Goal: Task Accomplishment & Management: Manage account settings

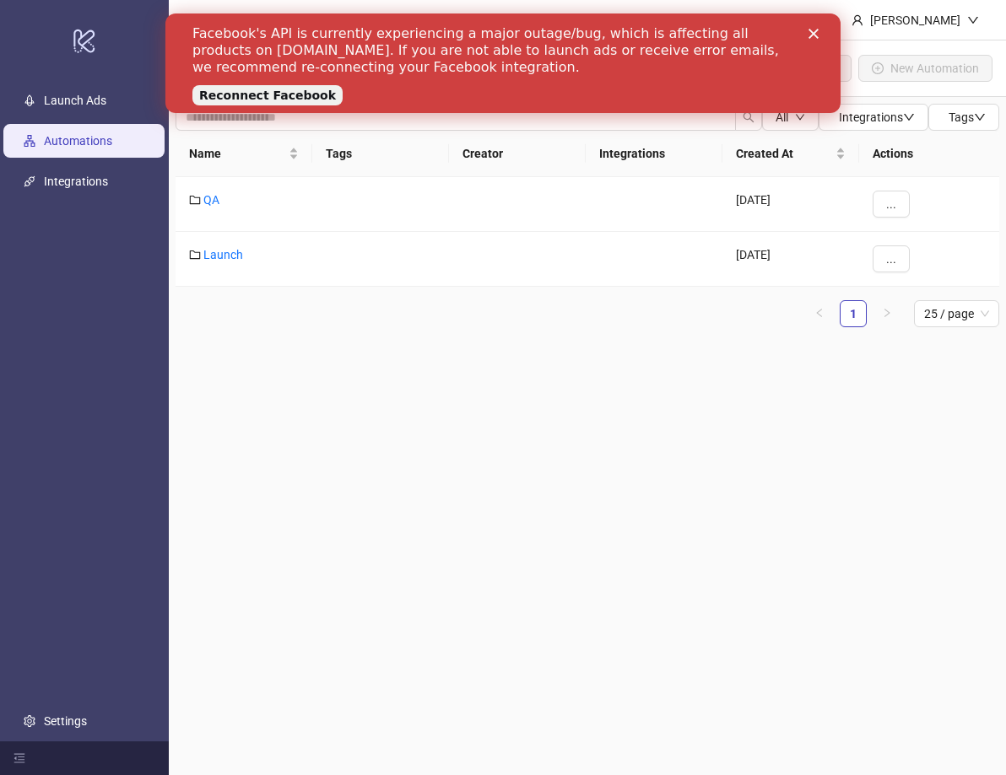
click at [278, 90] on link "Reconnect Facebook" at bounding box center [267, 95] width 150 height 20
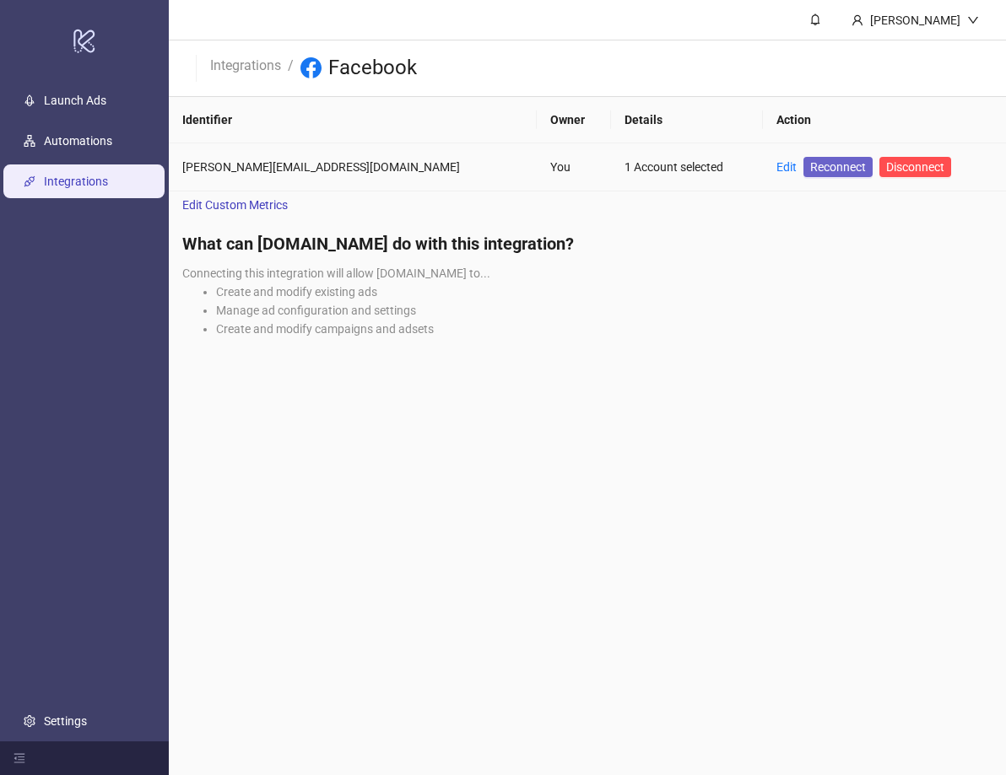
click at [810, 166] on span "Reconnect" at bounding box center [838, 167] width 56 height 19
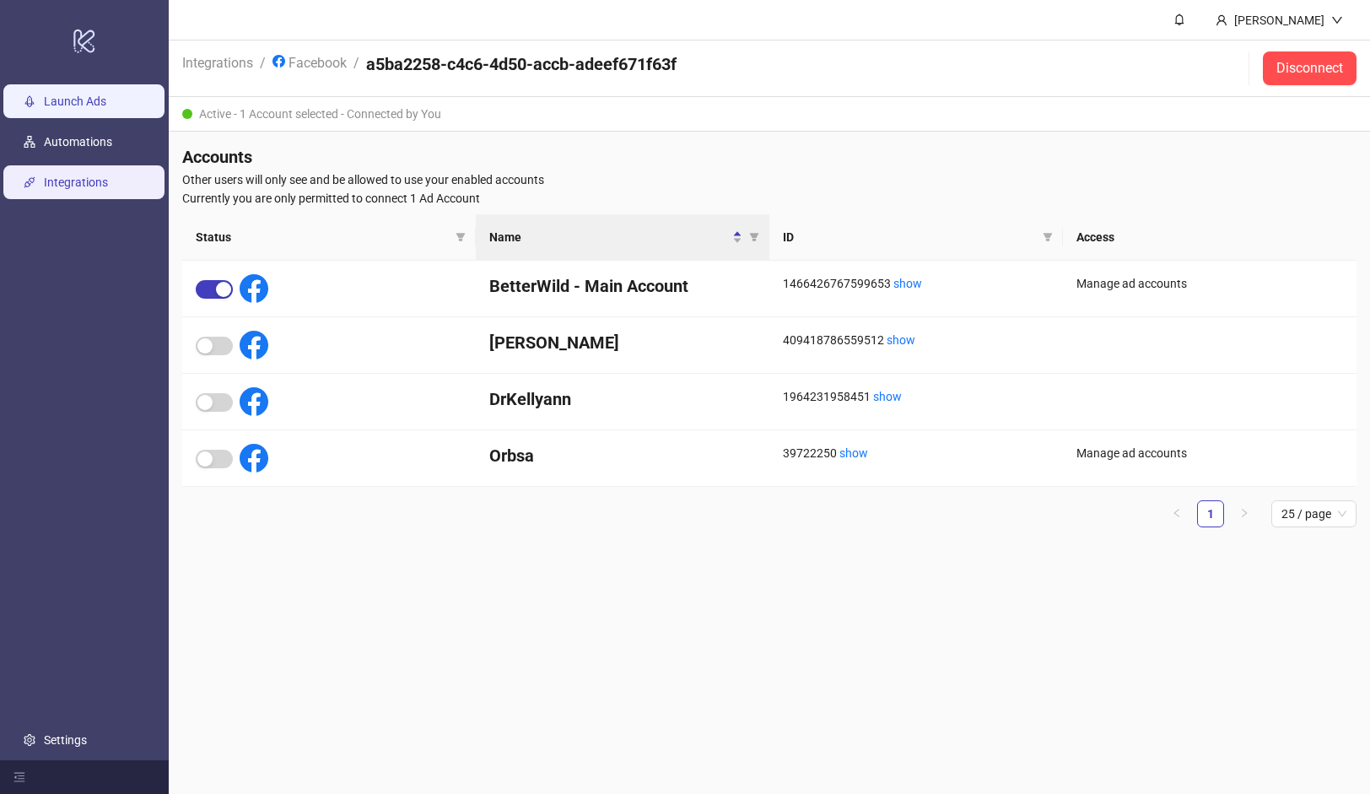
click at [90, 95] on link "Launch Ads" at bounding box center [75, 102] width 62 height 14
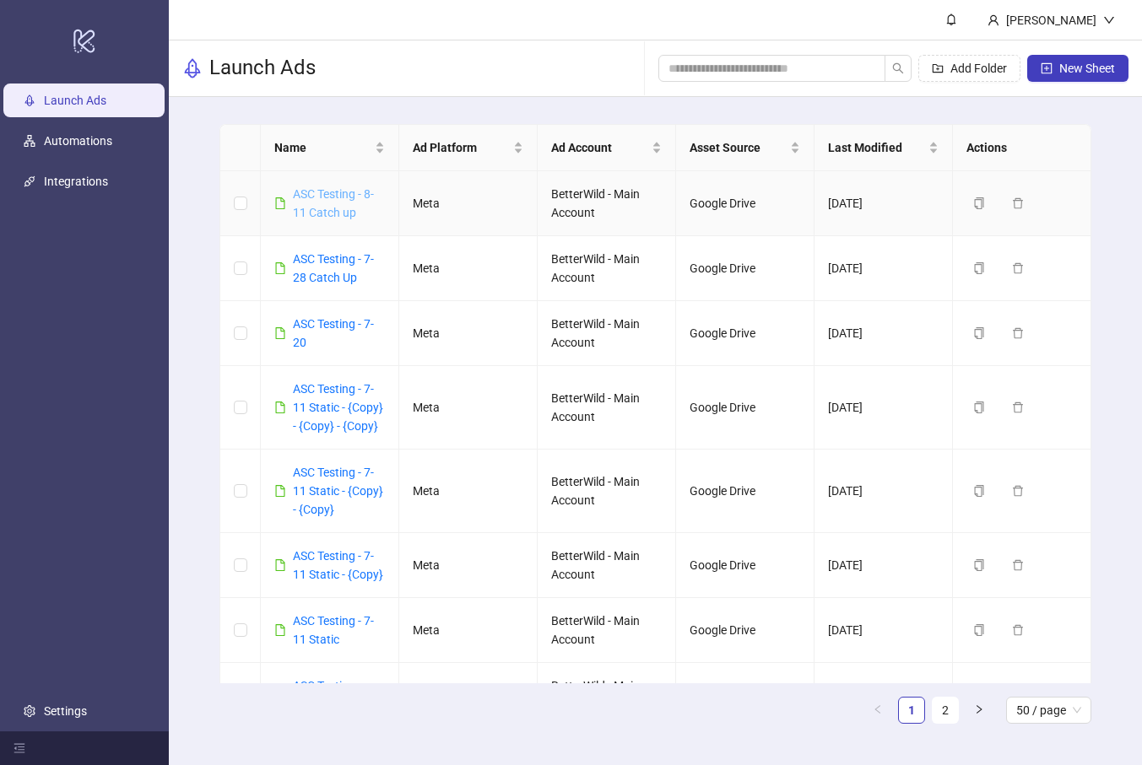
click at [321, 191] on link "ASC Testing - 8-11 Catch up" at bounding box center [333, 203] width 81 height 32
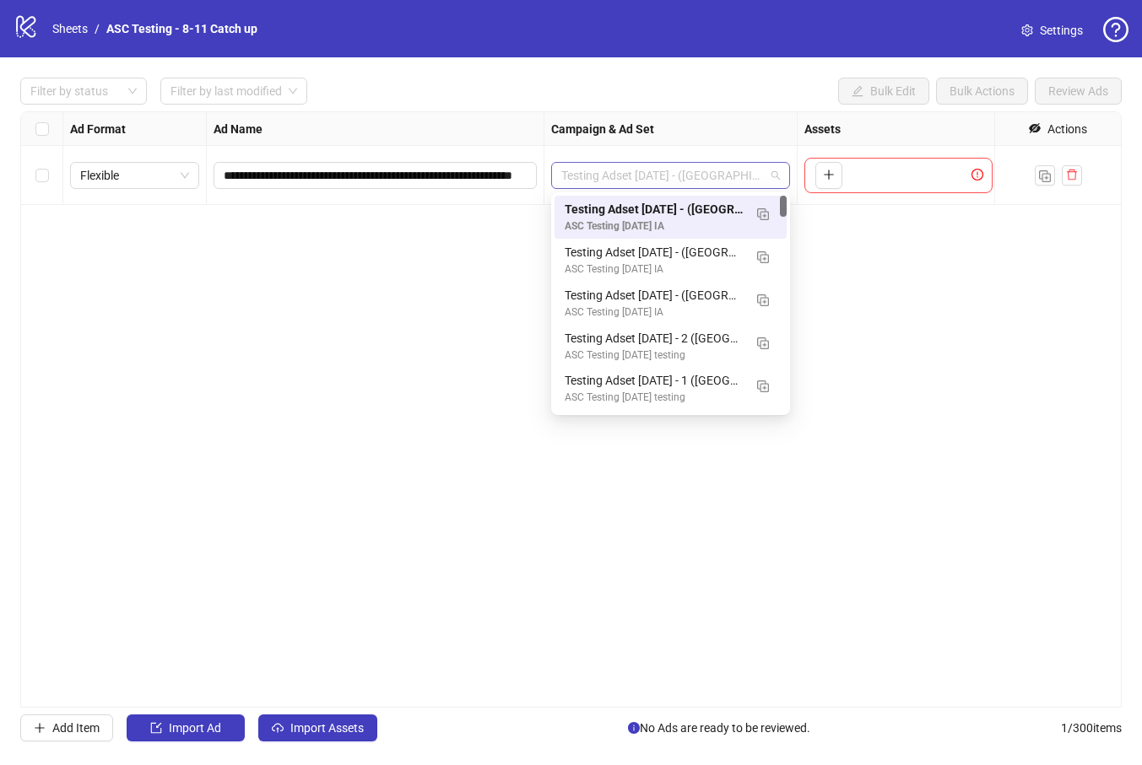
click at [615, 176] on span "Testing Adset 7-7-25 - (IA) - 2" at bounding box center [670, 175] width 219 height 25
click at [858, 173] on div "To pick up a draggable item, press the space bar. While dragging, use the arrow…" at bounding box center [898, 175] width 188 height 35
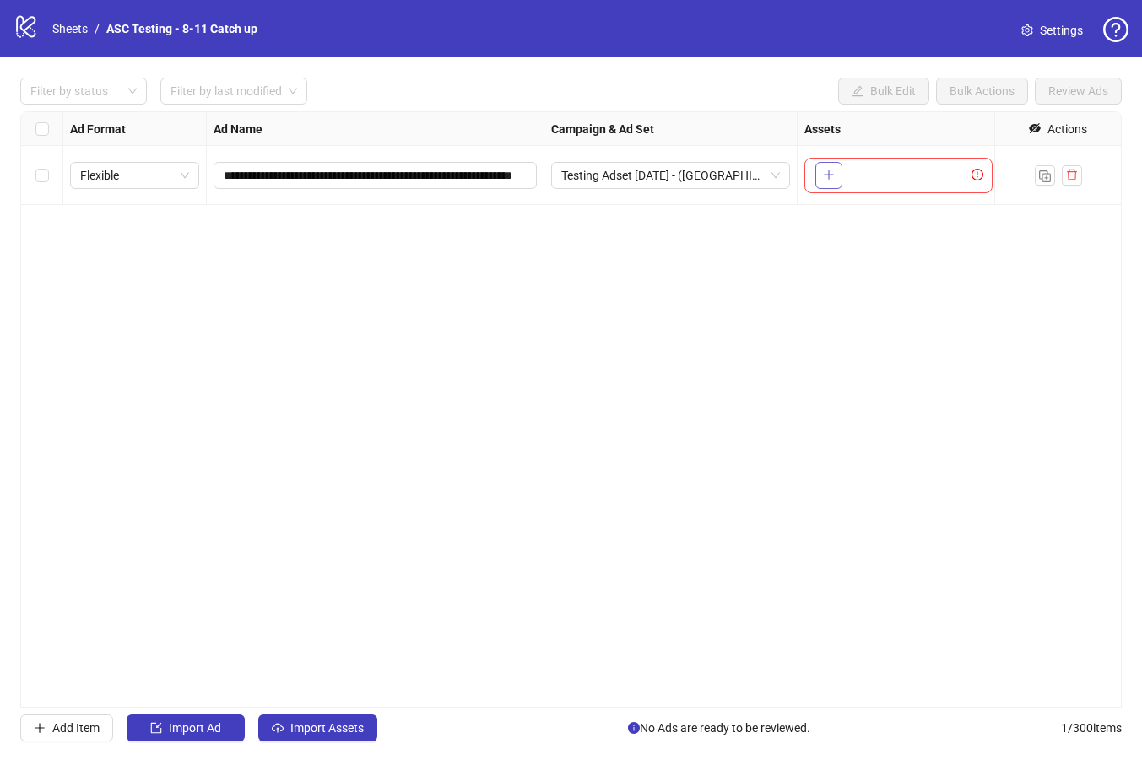
click at [833, 175] on icon "plus" at bounding box center [829, 175] width 12 height 12
click at [60, 22] on link "Sheets" at bounding box center [70, 28] width 42 height 19
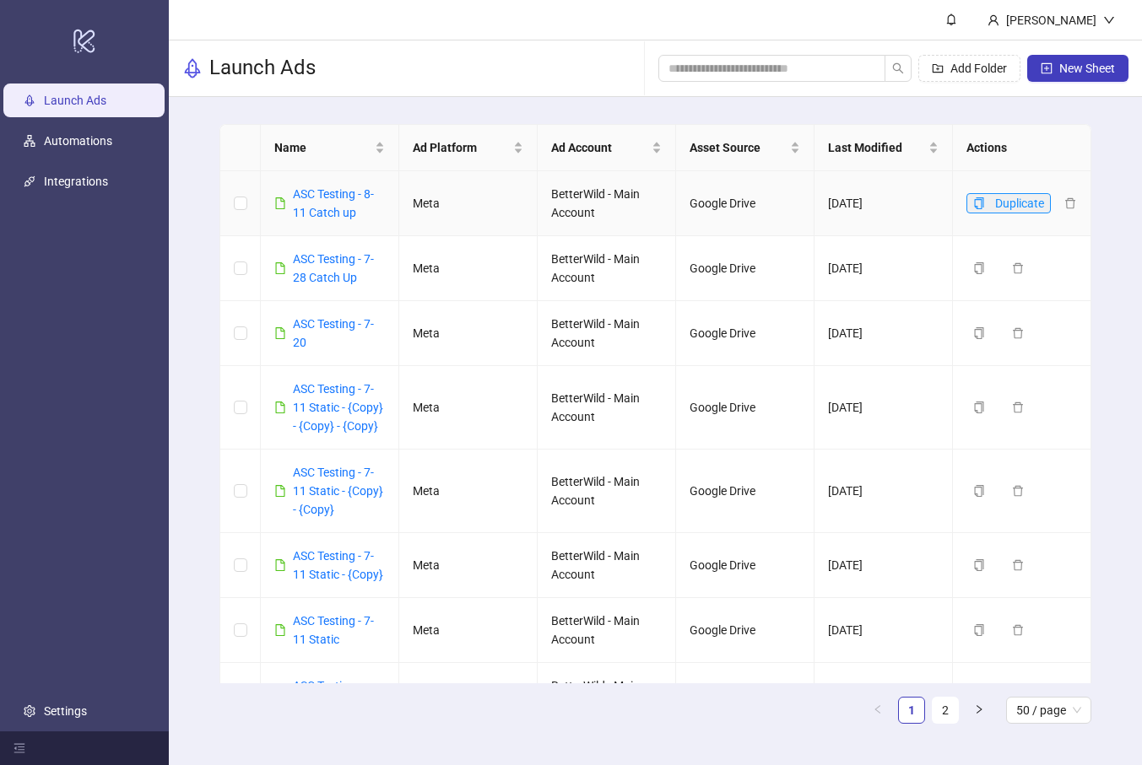
click at [978, 207] on icon "copy" at bounding box center [979, 203] width 12 height 12
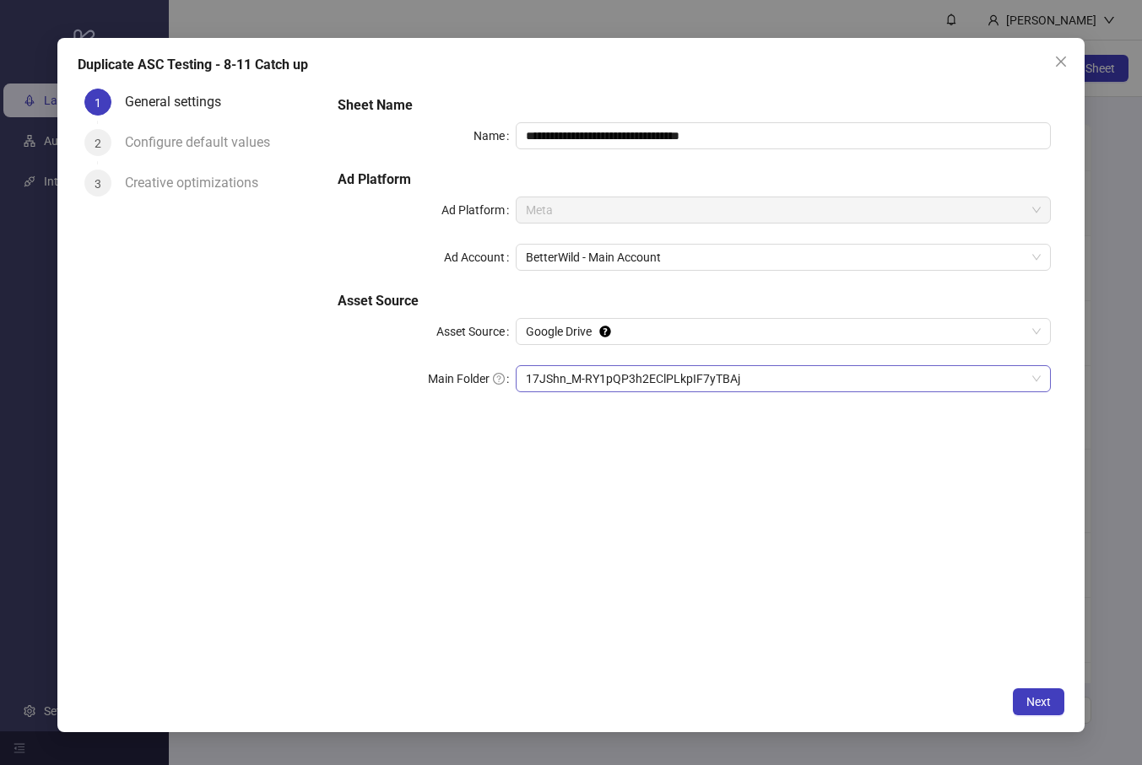
click at [691, 374] on span "17JShn_M-RY1pQP3h2EClPLkpIF7yTBAj" at bounding box center [783, 378] width 515 height 25
click at [1005, 52] on button "Close" at bounding box center [1060, 61] width 27 height 27
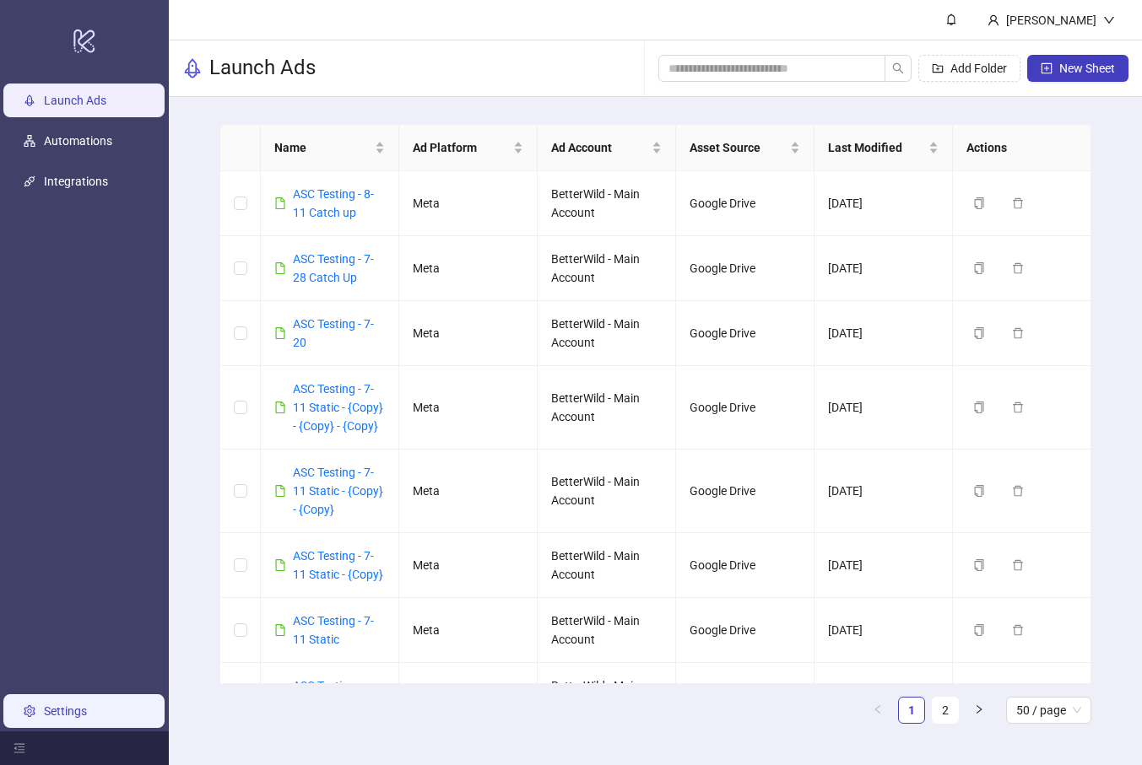
click at [87, 713] on link "Settings" at bounding box center [65, 712] width 43 height 14
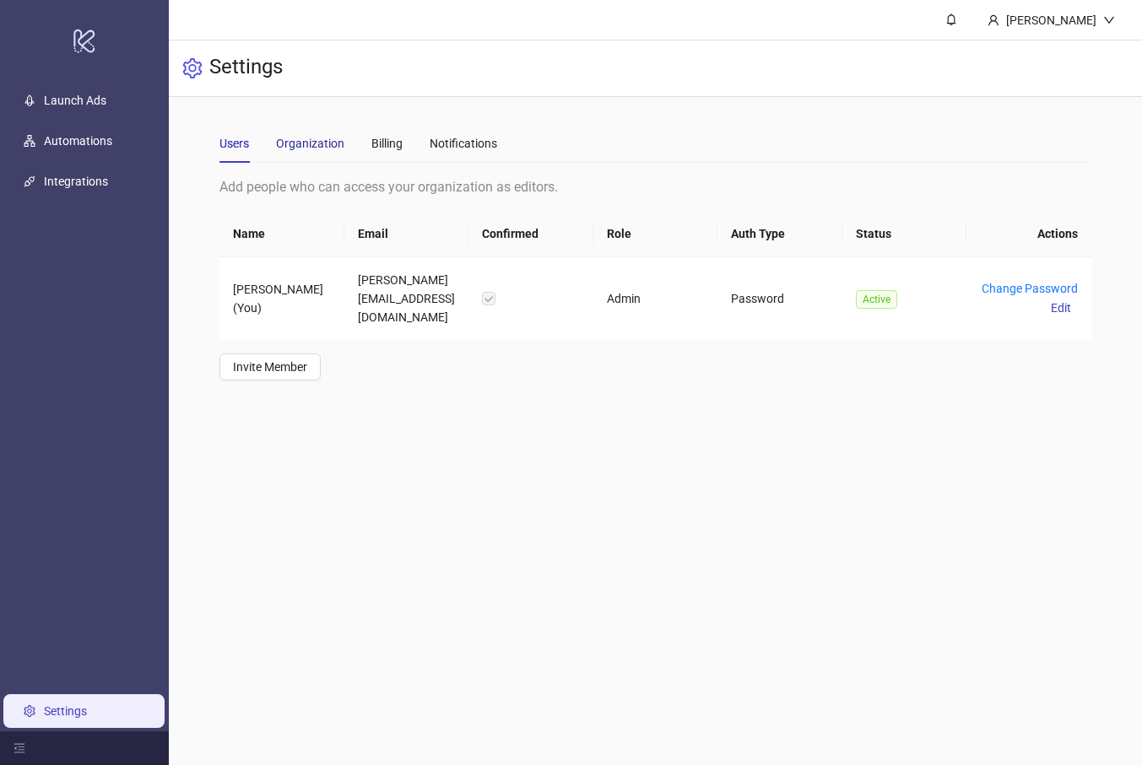
click at [320, 149] on div "Organization" at bounding box center [310, 143] width 68 height 19
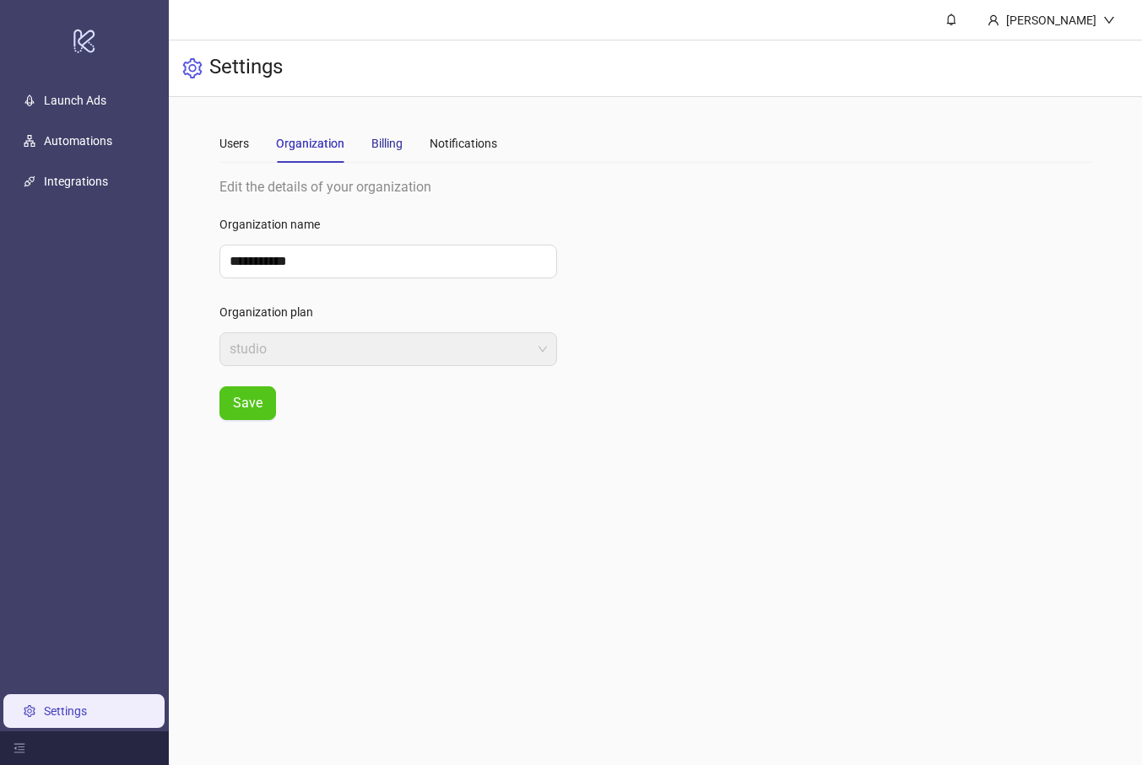
click at [375, 138] on div "Billing" at bounding box center [386, 143] width 31 height 19
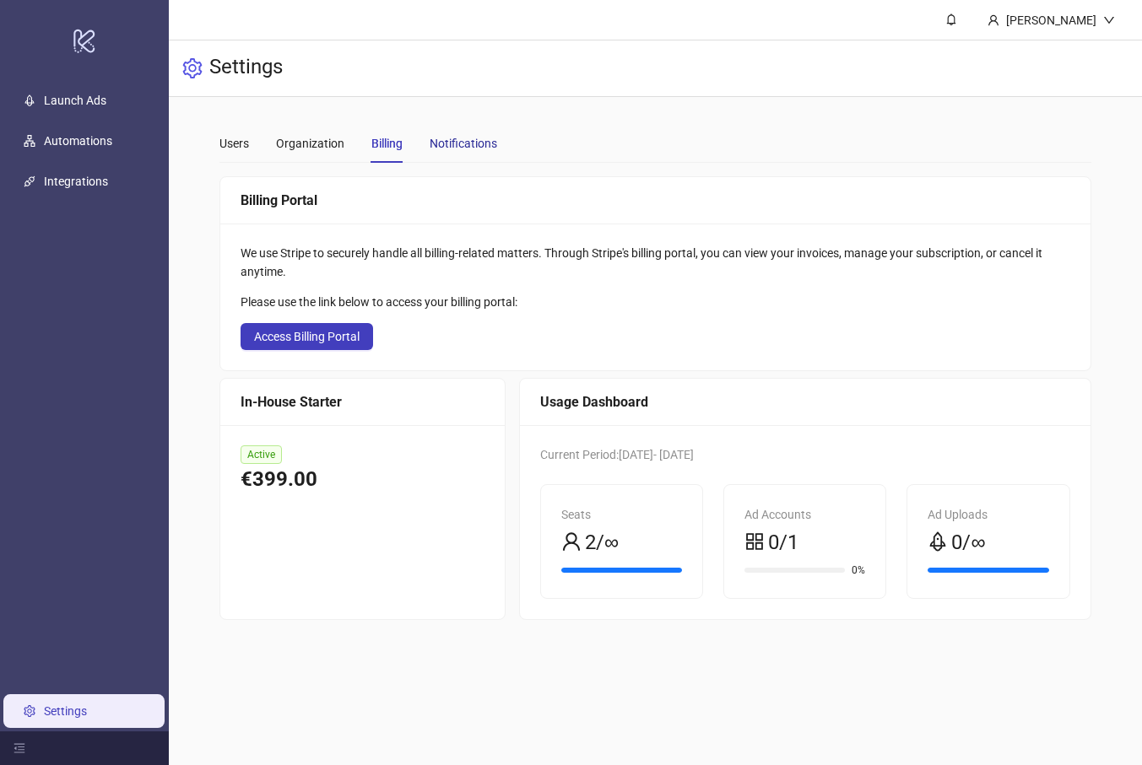
click at [471, 146] on div "Notifications" at bounding box center [463, 143] width 68 height 19
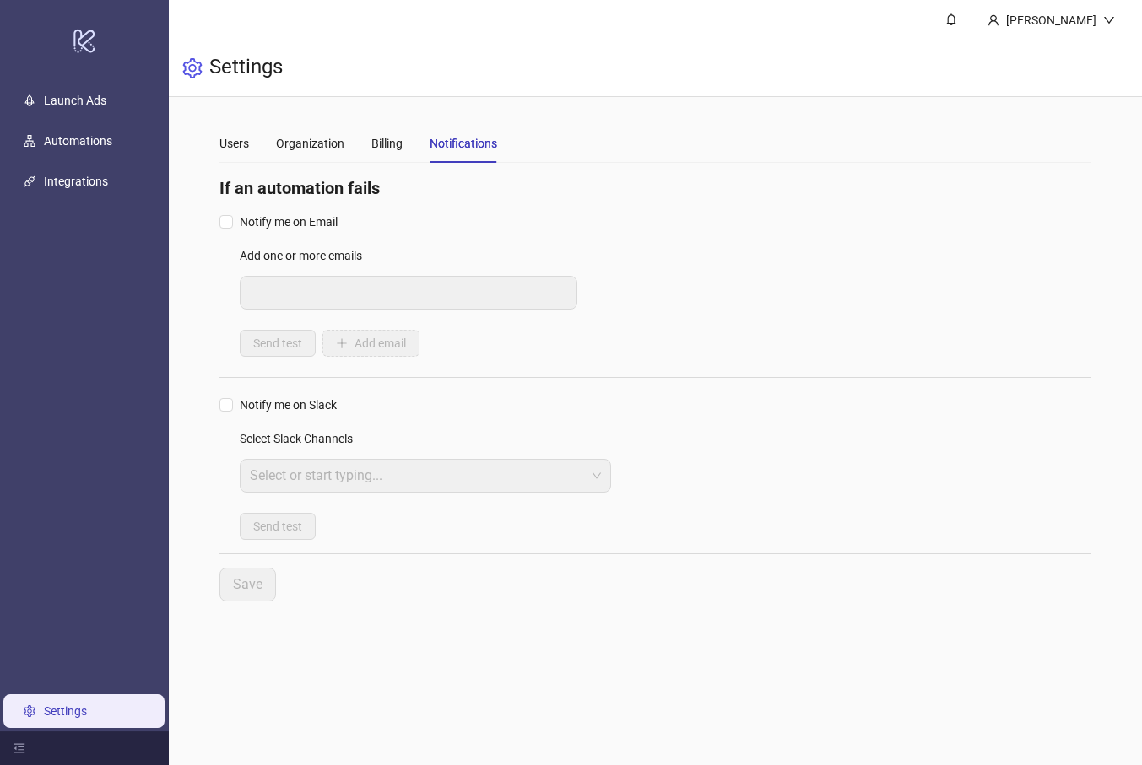
click at [256, 143] on div "Users Organization Billing Notifications" at bounding box center [358, 143] width 278 height 39
click at [230, 144] on div "Users" at bounding box center [234, 143] width 30 height 19
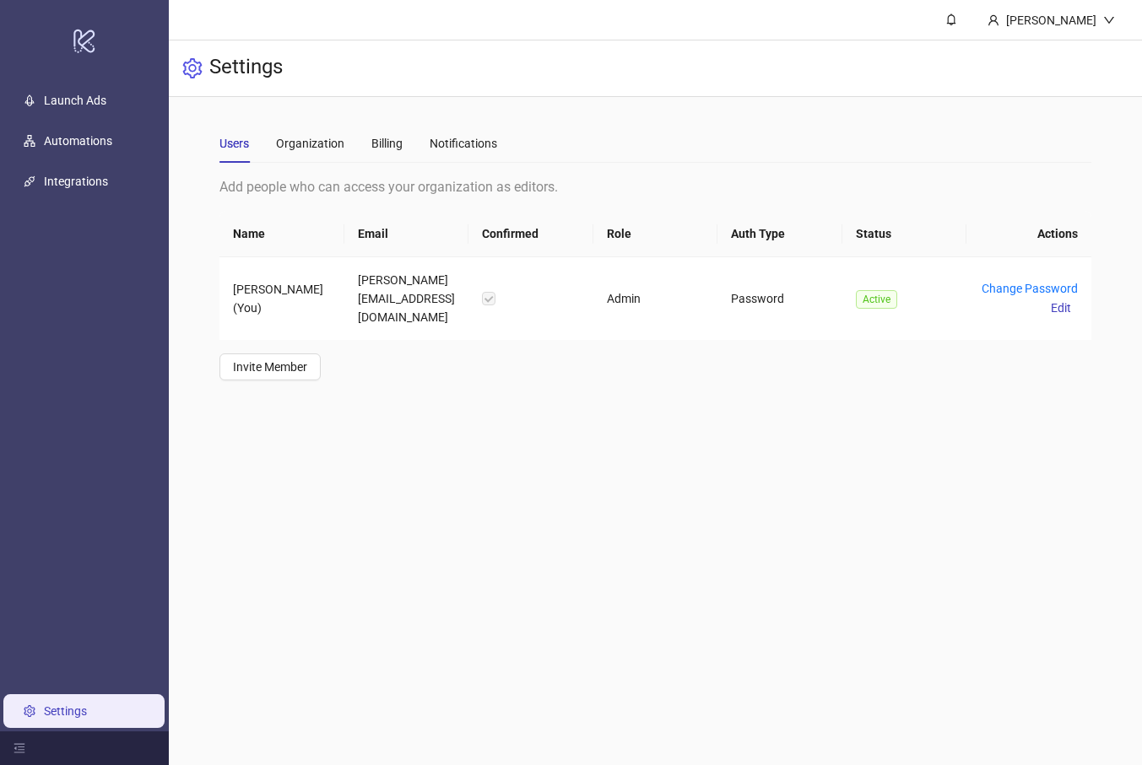
click at [62, 200] on ul "Launch Ads Automations Integrations Settings" at bounding box center [84, 405] width 169 height 651
click at [69, 183] on link "Integrations" at bounding box center [76, 182] width 64 height 14
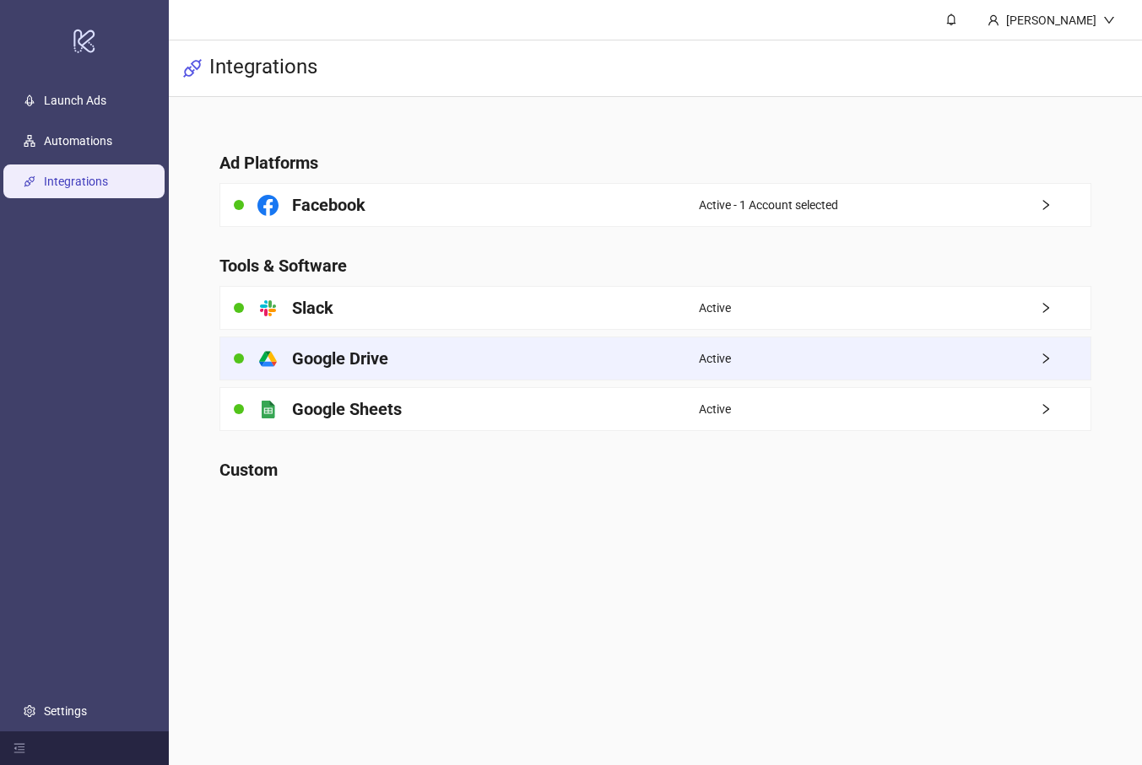
click at [439, 372] on div "platform/google_drive Google Drive" at bounding box center [459, 359] width 478 height 42
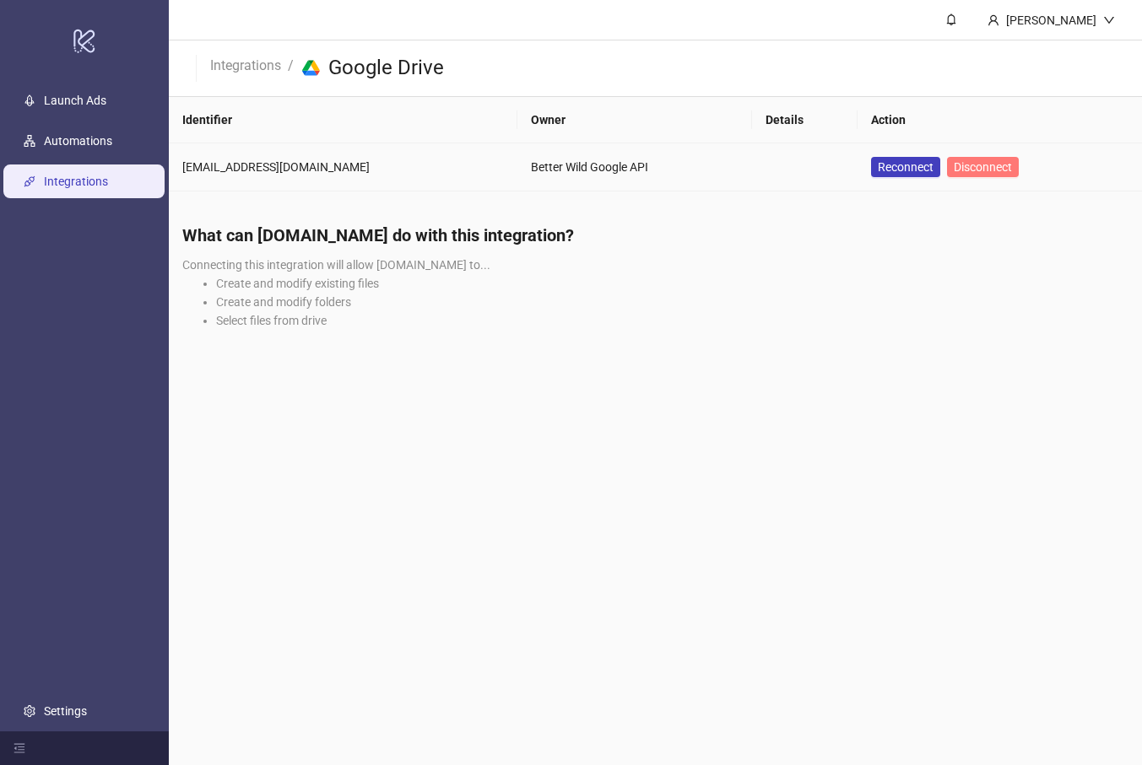
click at [953, 166] on span "Disconnect" at bounding box center [982, 167] width 58 height 14
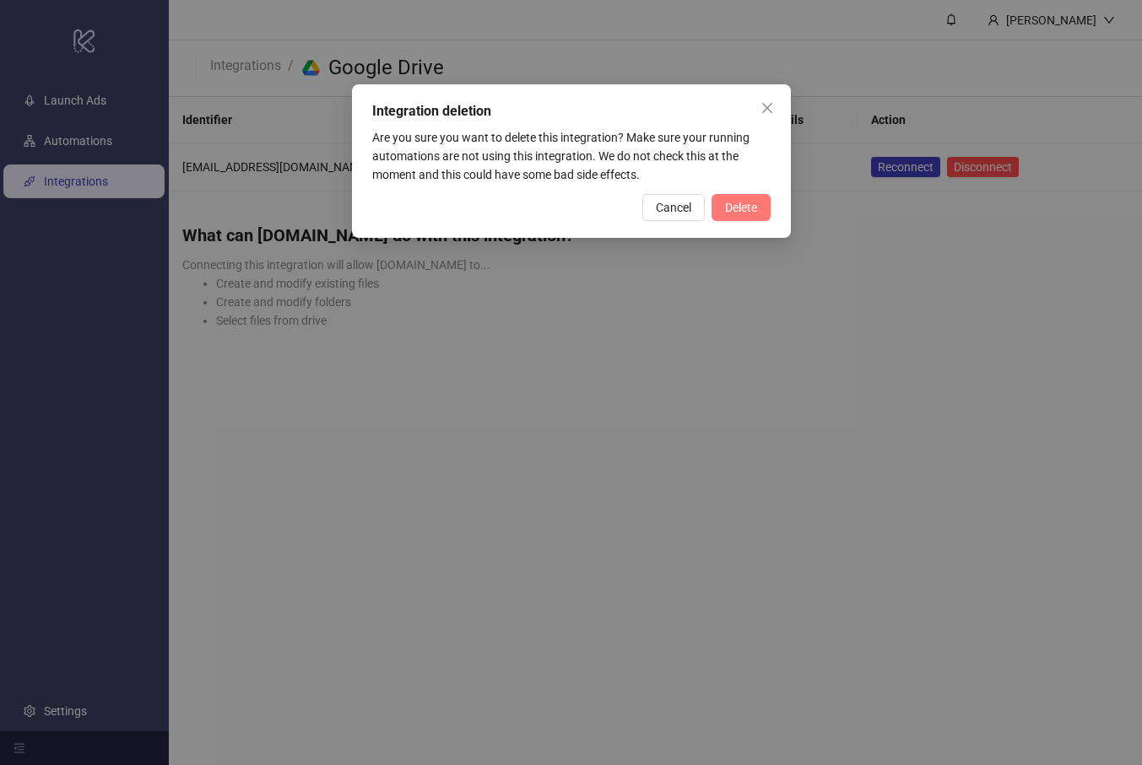
click at [750, 209] on span "Delete" at bounding box center [741, 208] width 32 height 14
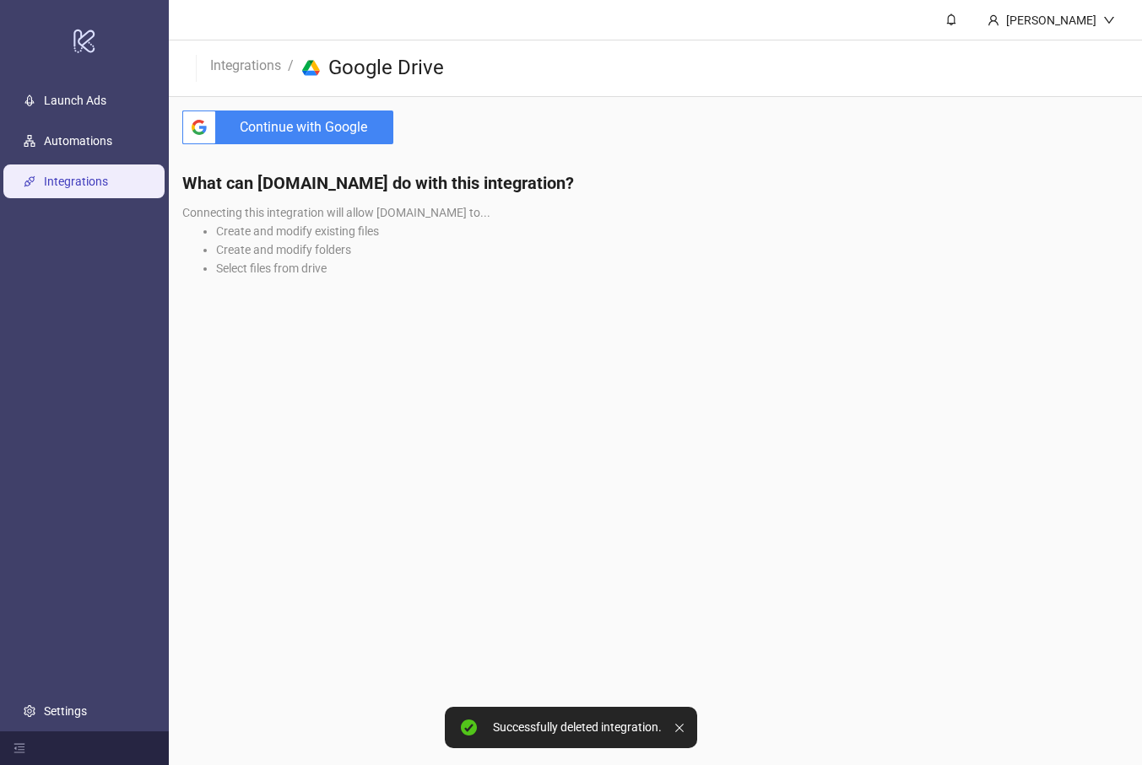
click at [323, 134] on span "Continue with Google" at bounding box center [308, 128] width 170 height 34
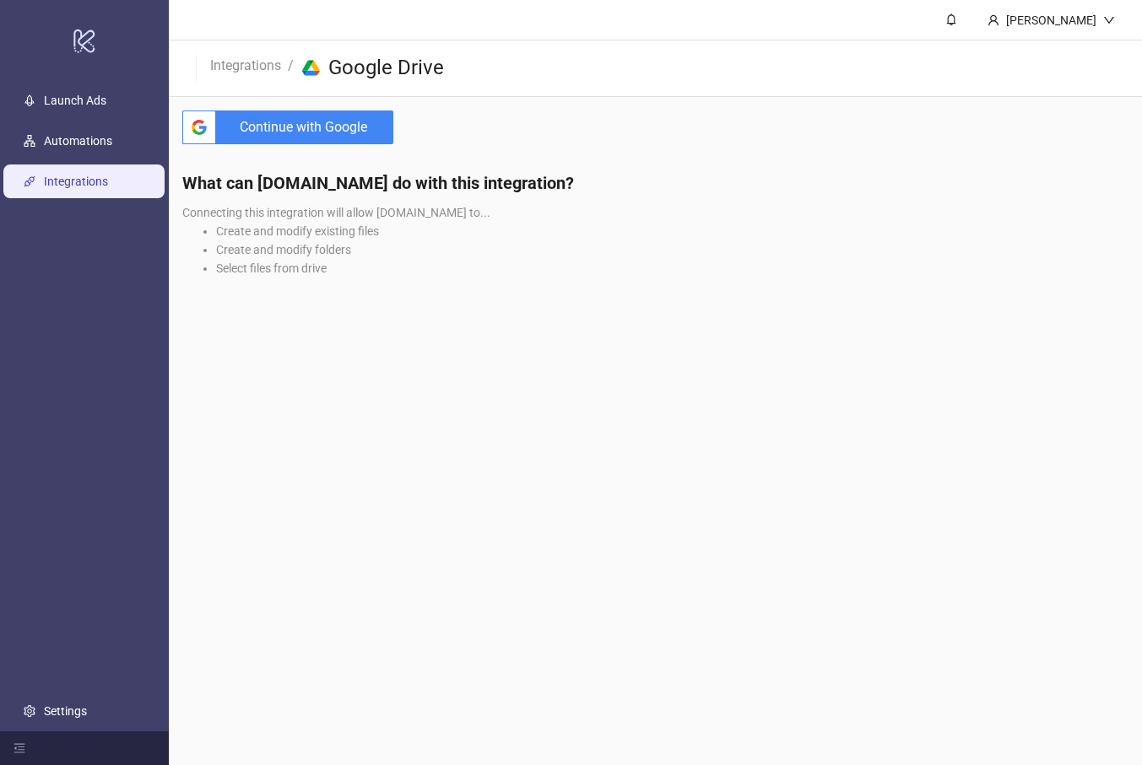
drag, startPoint x: 637, startPoint y: 137, endPoint x: 628, endPoint y: 25, distance: 111.8
click at [637, 133] on main "Cody Low Integrations / platform/google_drive Google Drive btn_google_dark_norm…" at bounding box center [655, 382] width 973 height 765
